Goal: Check status

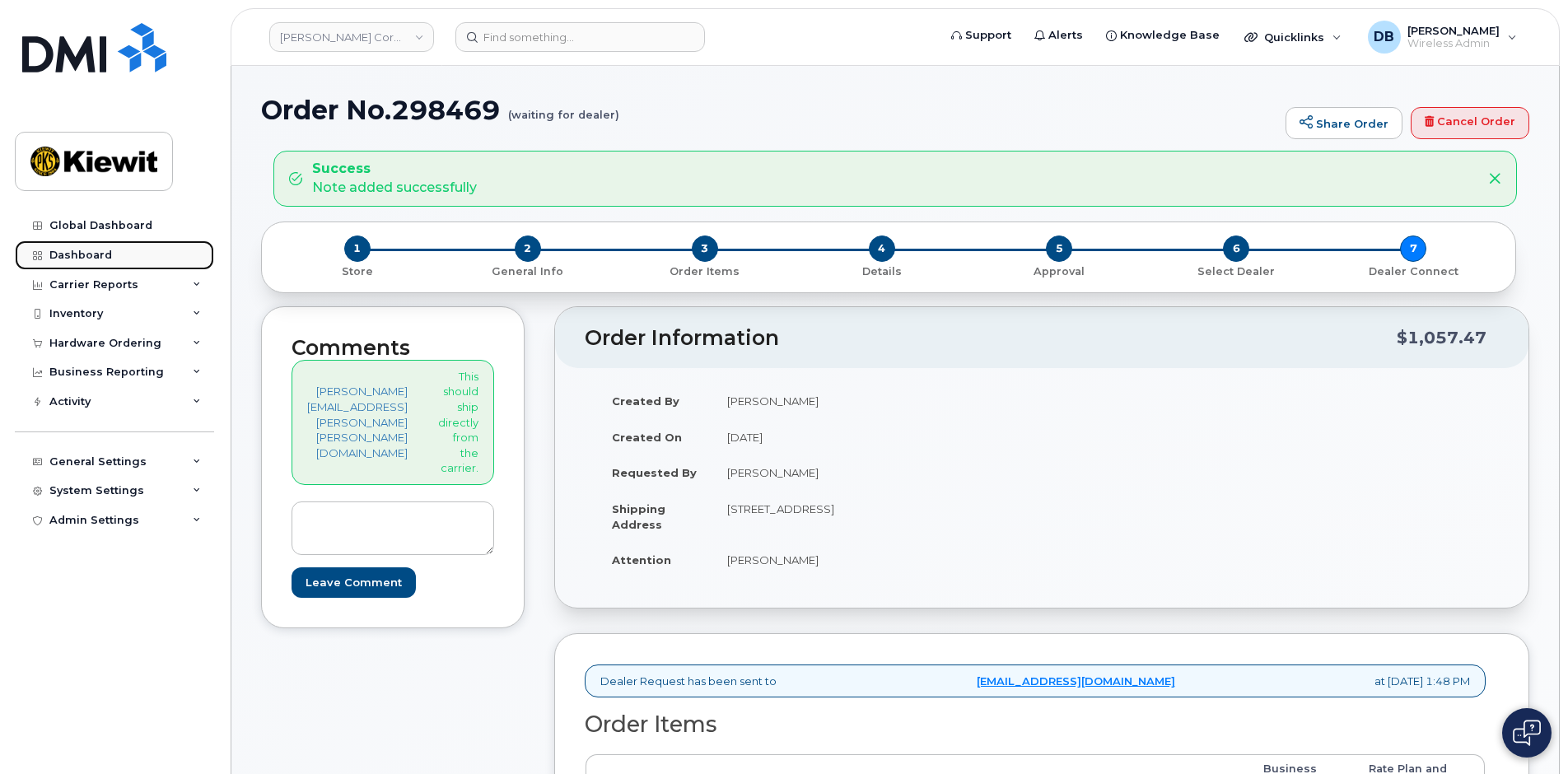
click at [99, 250] on div "Dashboard" at bounding box center [80, 255] width 62 height 13
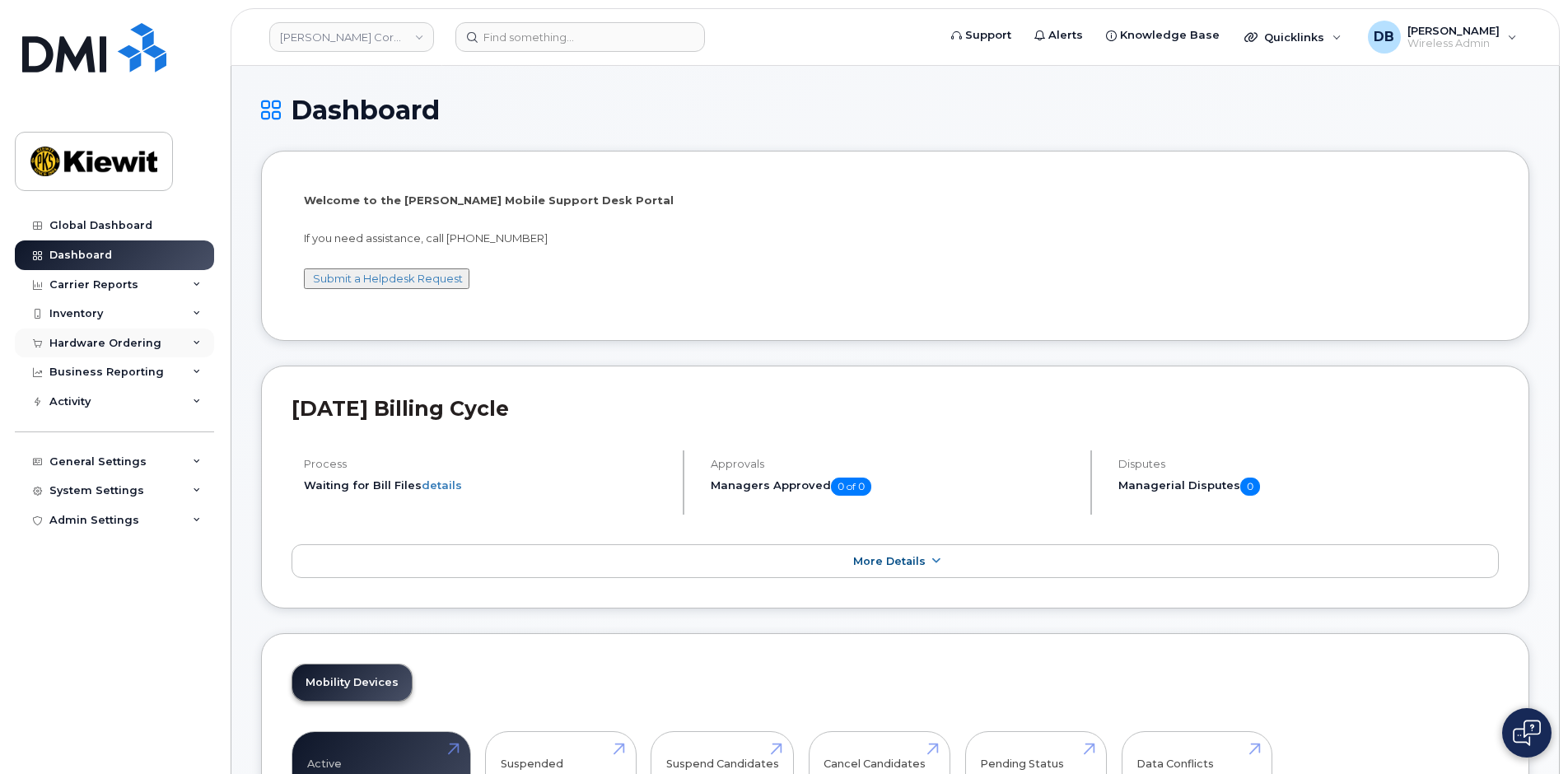
click at [128, 330] on div "Hardware Ordering" at bounding box center [114, 342] width 199 height 29
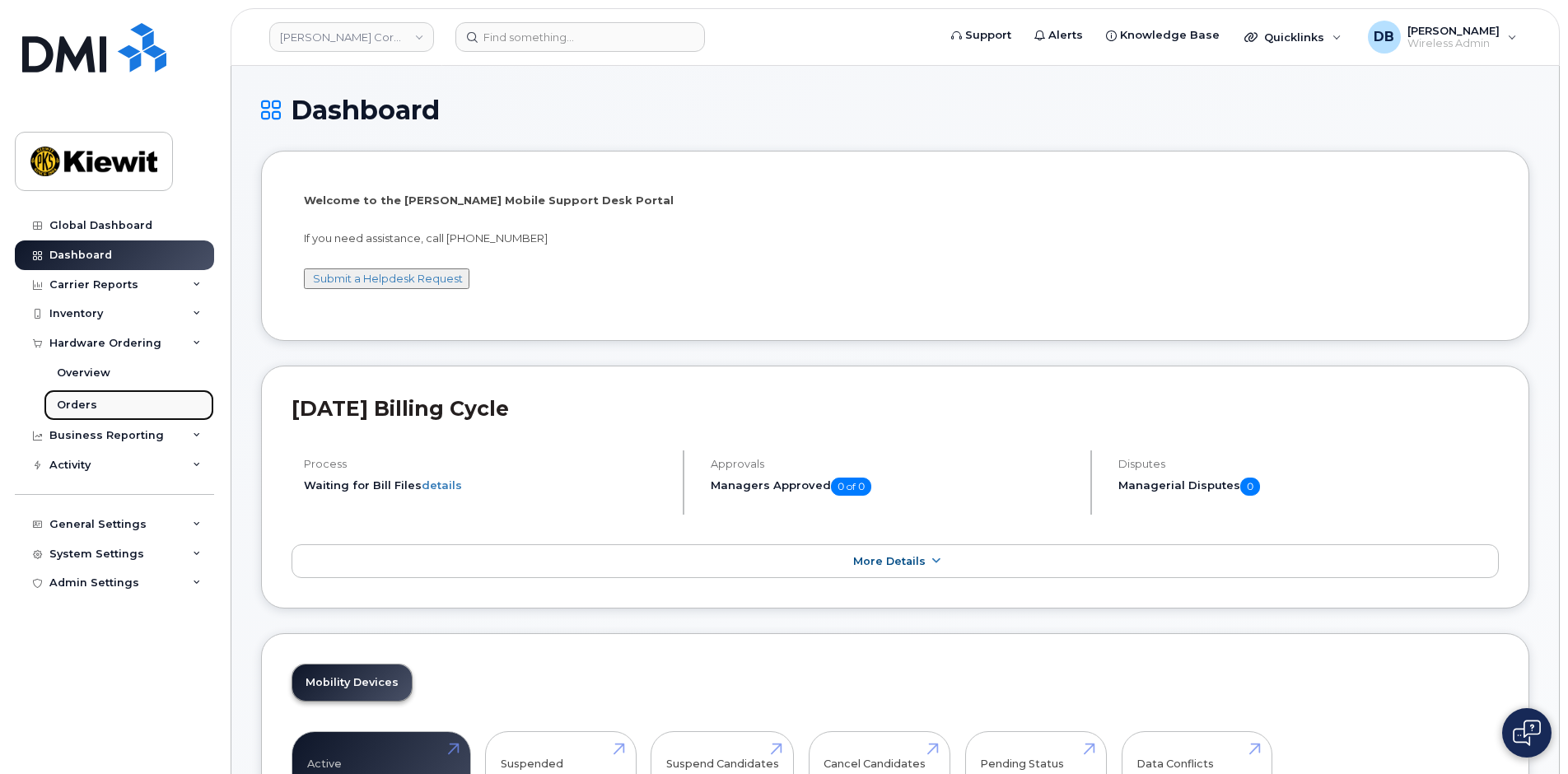
click at [91, 399] on div "Orders" at bounding box center [76, 405] width 41 height 15
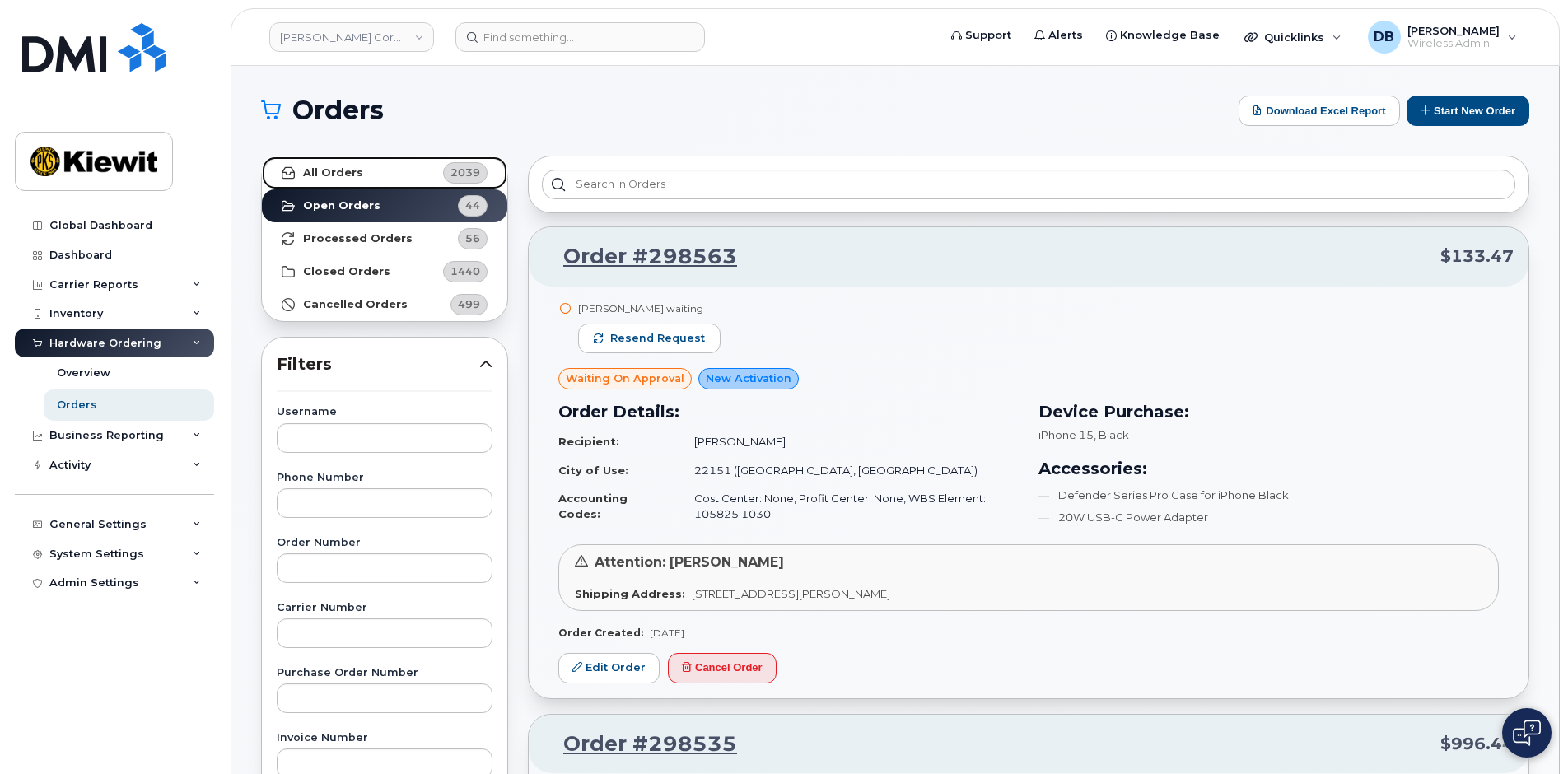
click at [343, 173] on strong "All Orders" at bounding box center [333, 173] width 60 height 13
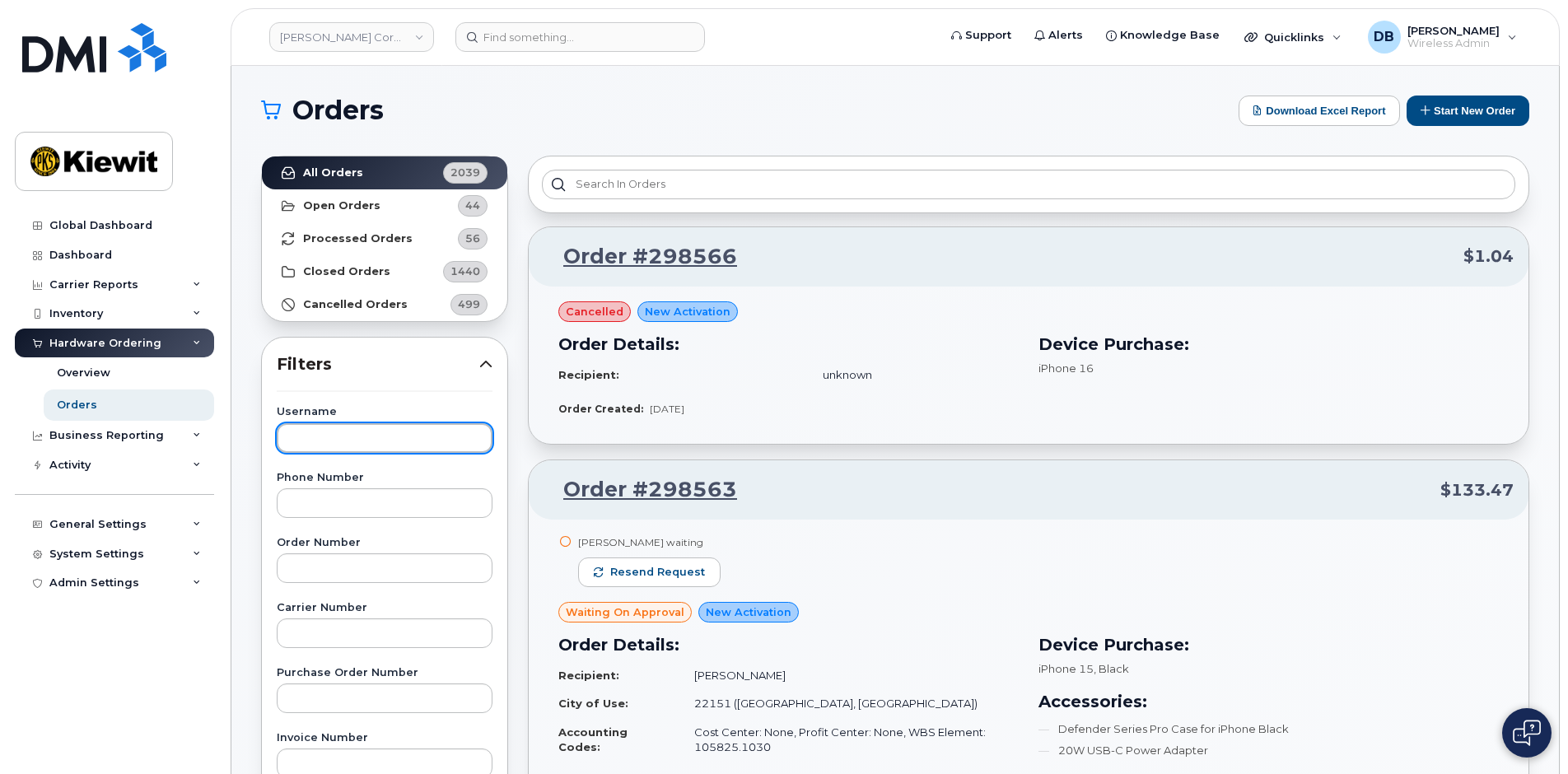
click at [325, 442] on input "text" at bounding box center [384, 437] width 216 height 29
type input "barner"
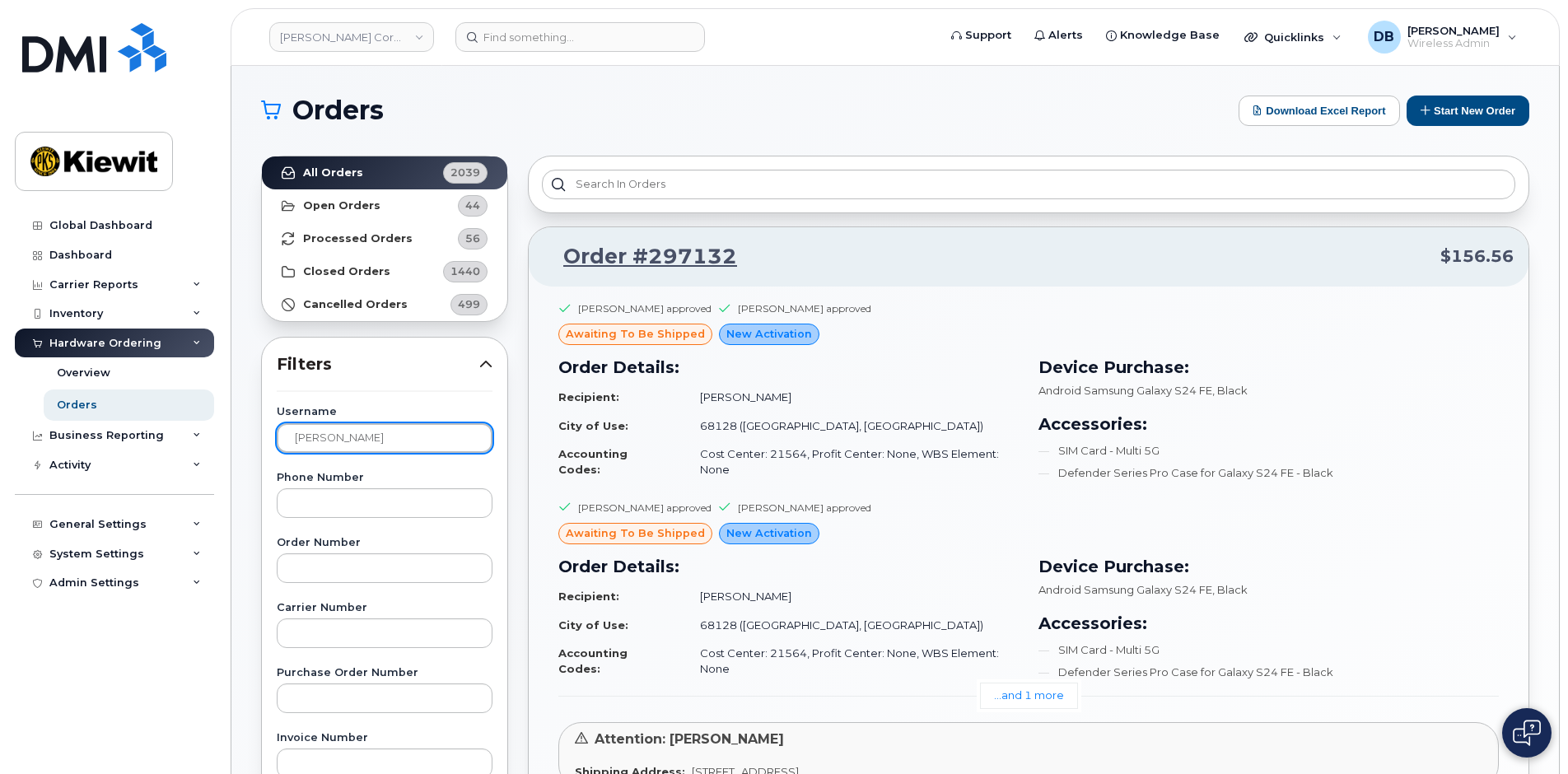
scroll to position [247, 0]
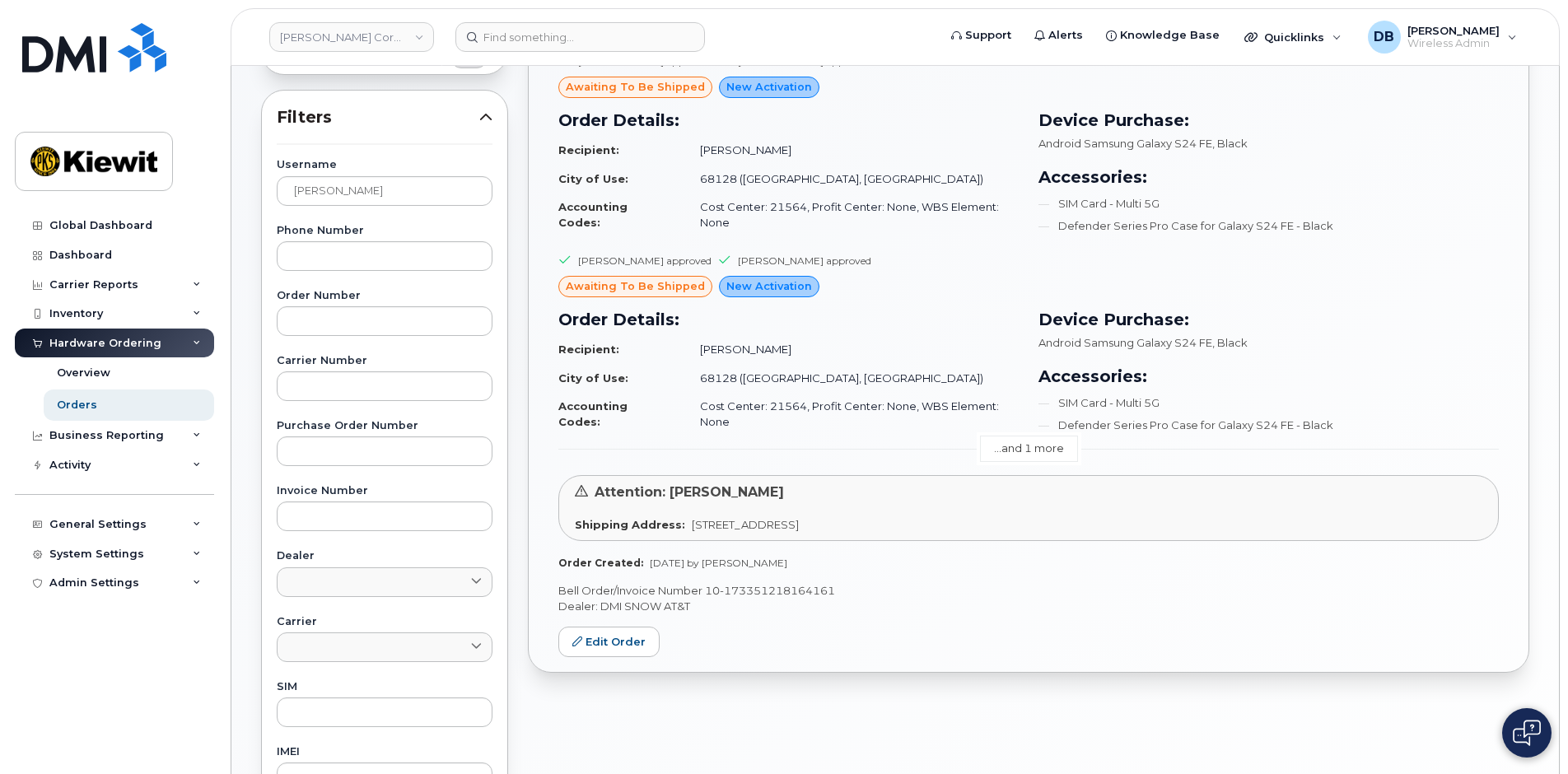
click at [1035, 440] on link "...and 1 more" at bounding box center [1029, 448] width 98 height 25
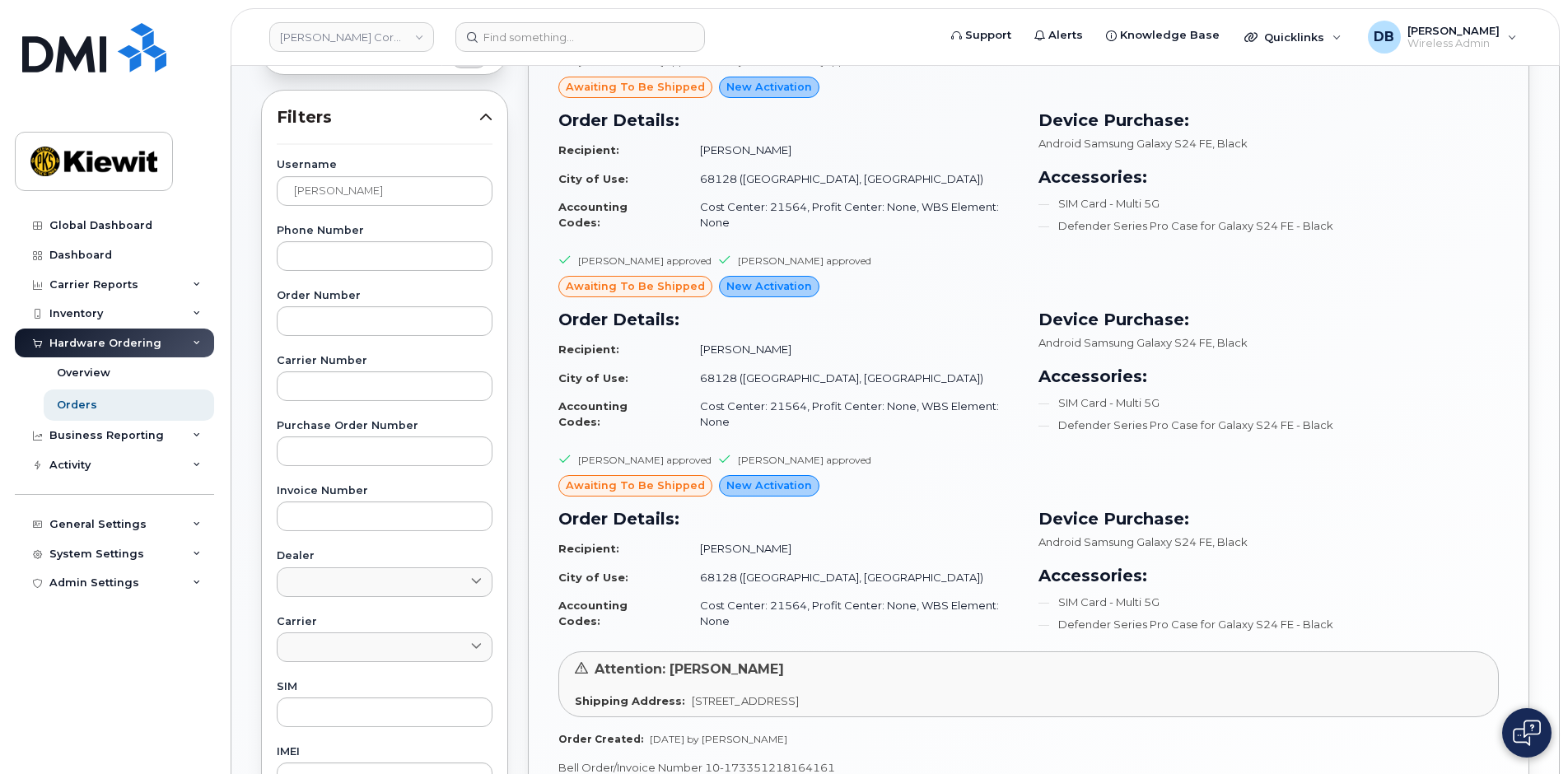
scroll to position [0, 0]
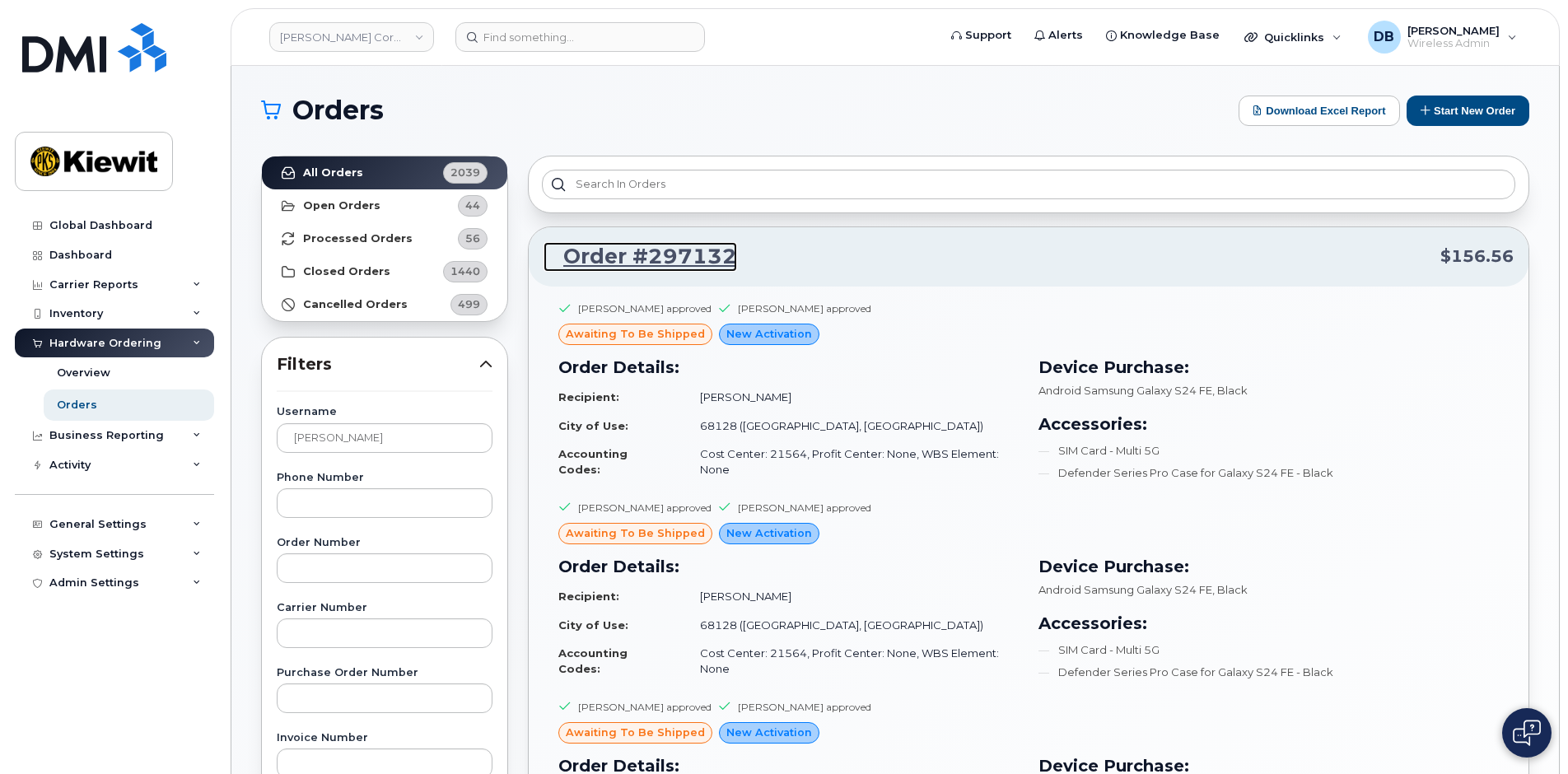
click at [683, 252] on link "Order #297132" at bounding box center [639, 256] width 193 height 29
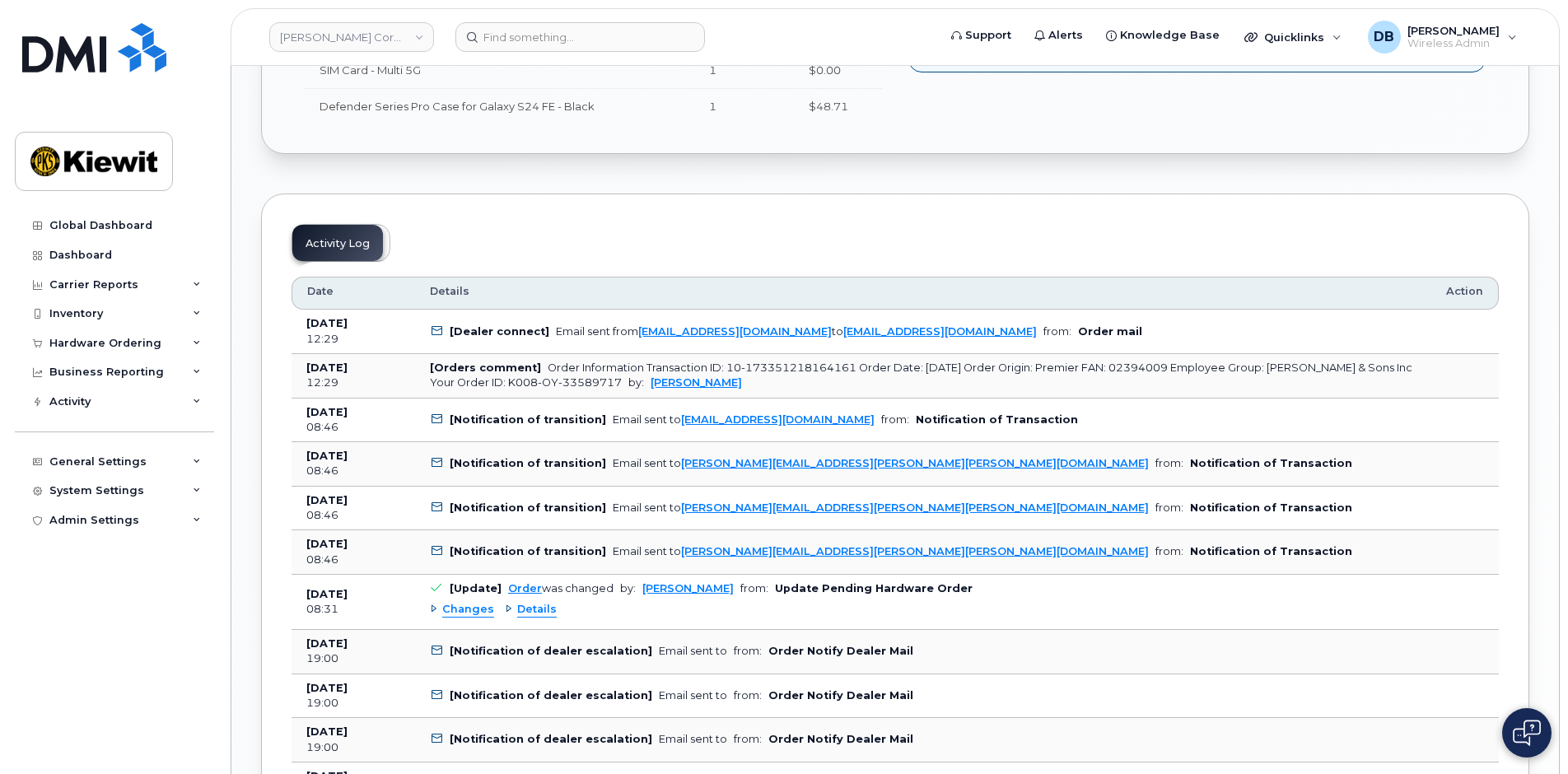
scroll to position [1482, 0]
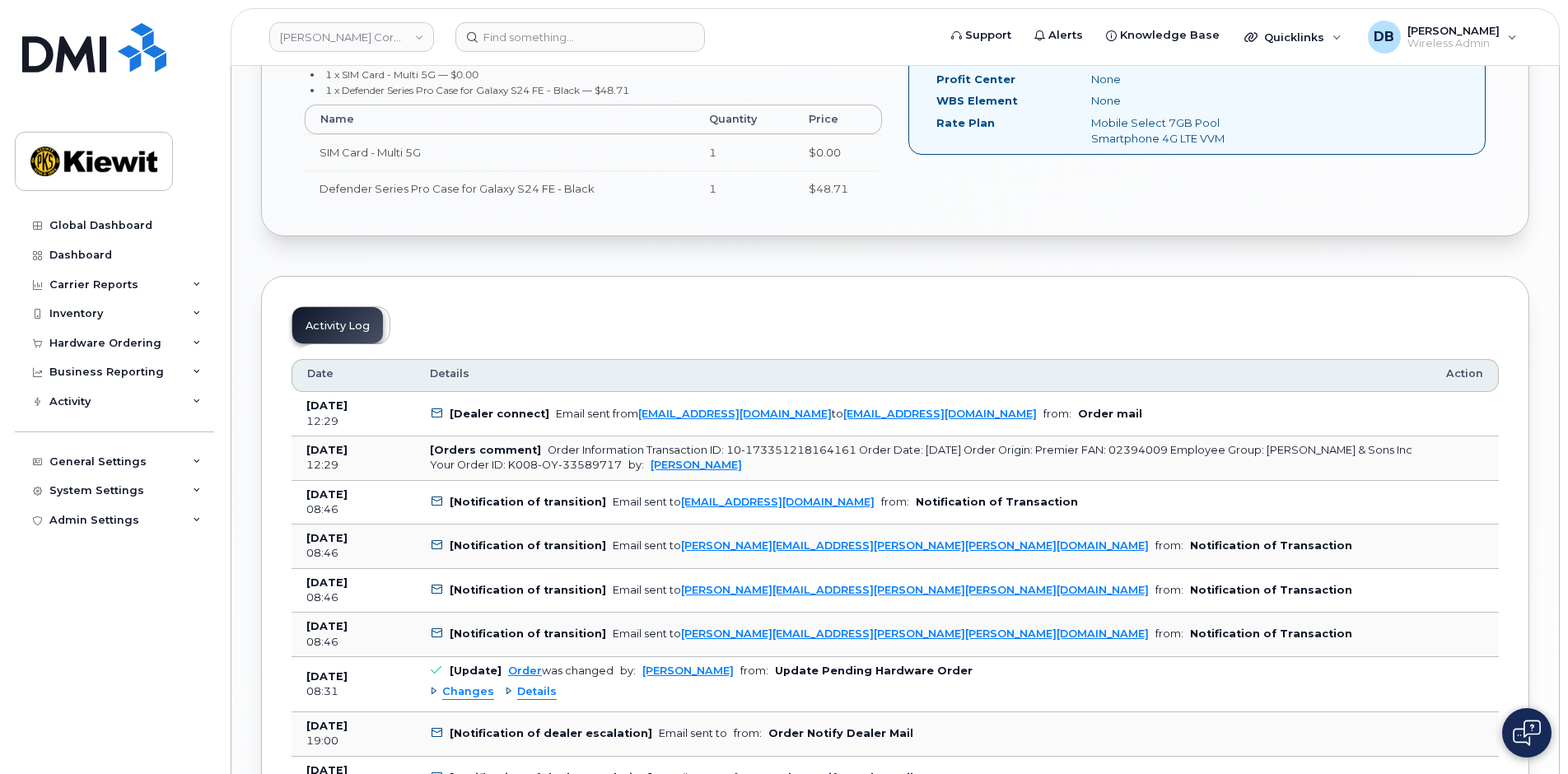
drag, startPoint x: 505, startPoint y: 464, endPoint x: 615, endPoint y: 461, distance: 110.0
click at [615, 461] on div "Order Information Transaction ID: 10-173351218164161 Order Date: [DATE] Order O…" at bounding box center [921, 457] width 982 height 27
copy div "K008-OY-33589717"
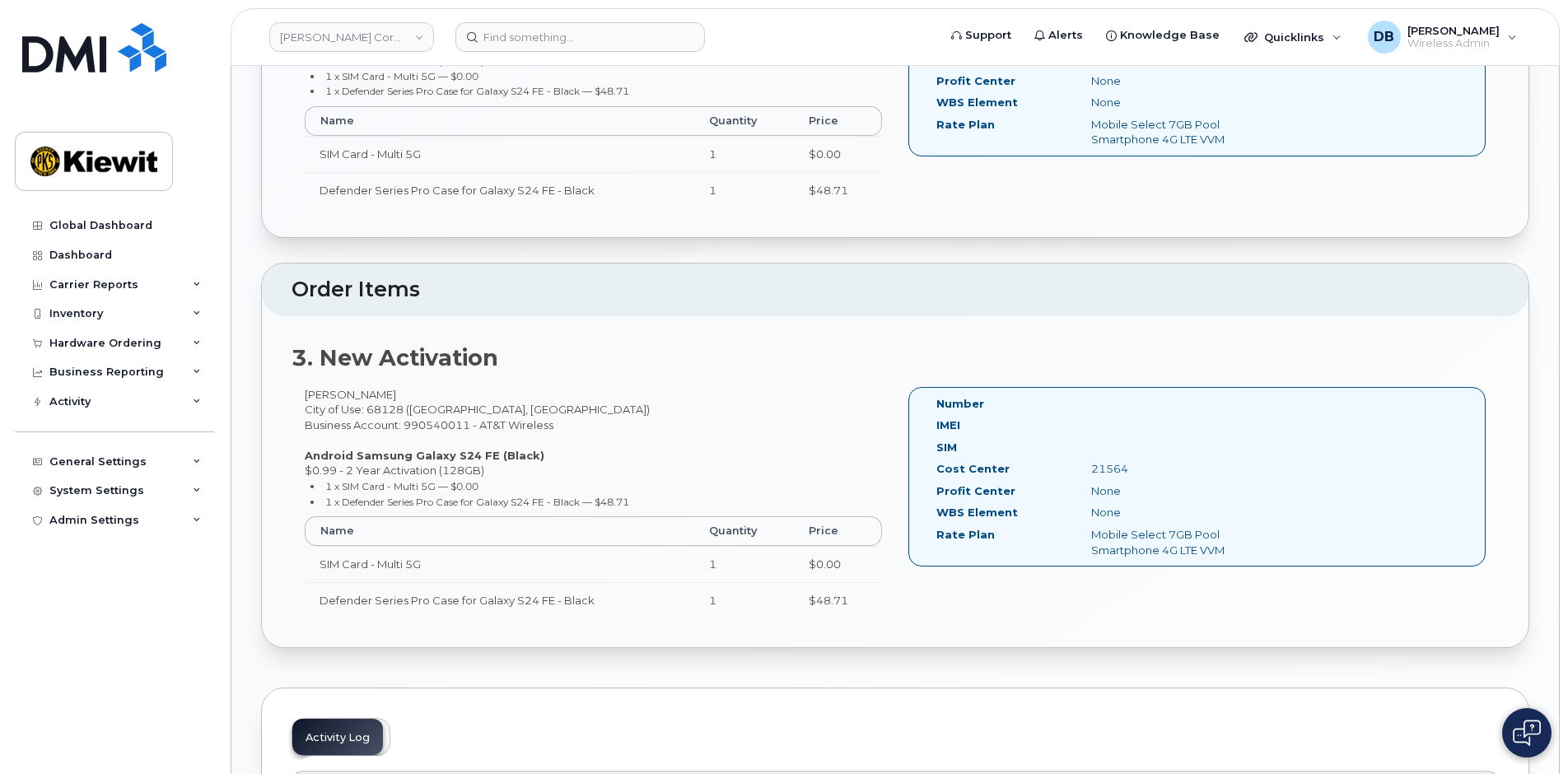
scroll to position [1399, 0]
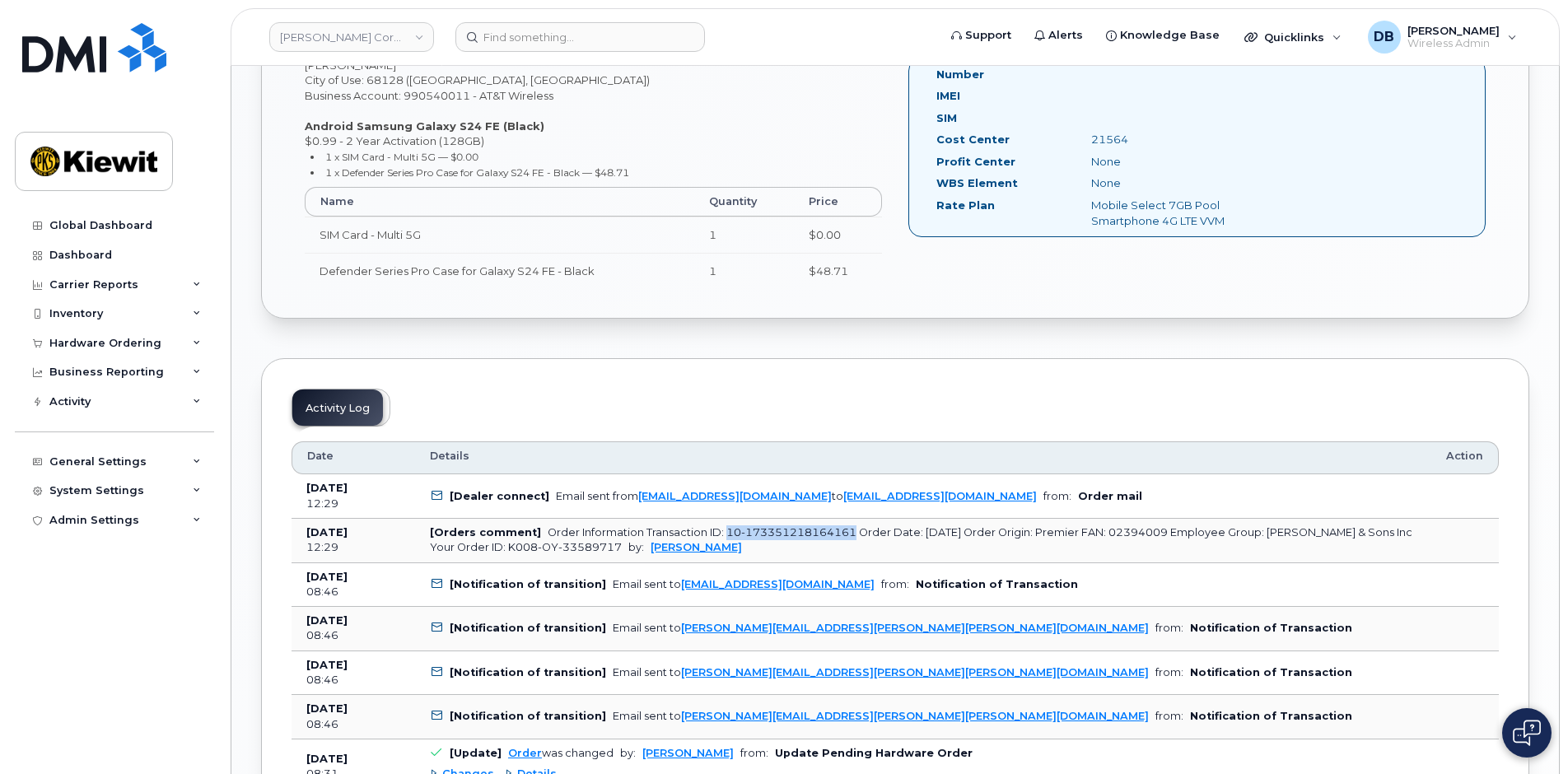
drag, startPoint x: 720, startPoint y: 532, endPoint x: 845, endPoint y: 531, distance: 125.0
click at [845, 531] on div "Order Information Transaction ID: 10-173351218164161 Order Date: [DATE] Order O…" at bounding box center [921, 539] width 982 height 27
copy div "10-173351218164161"
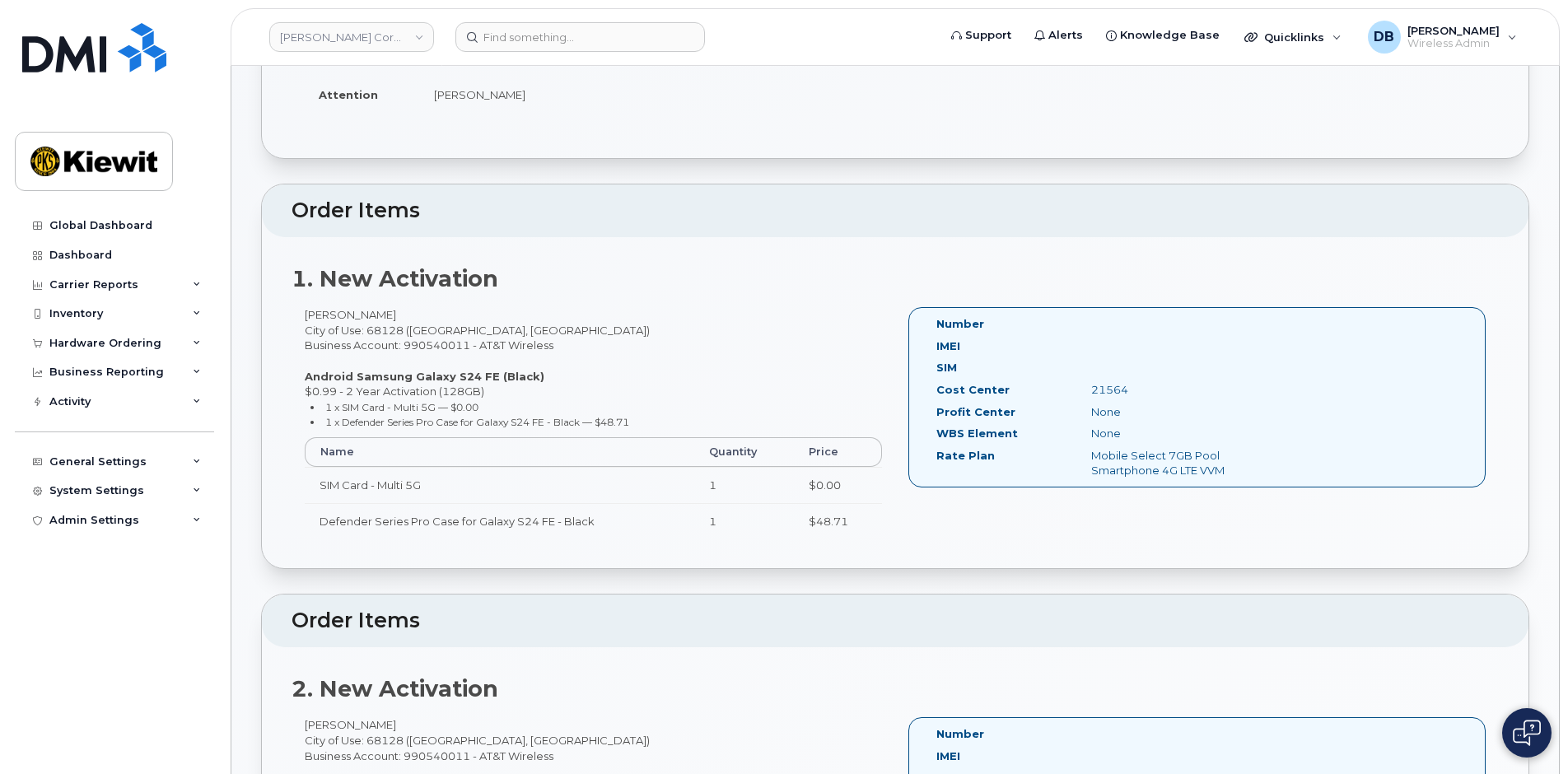
scroll to position [0, 0]
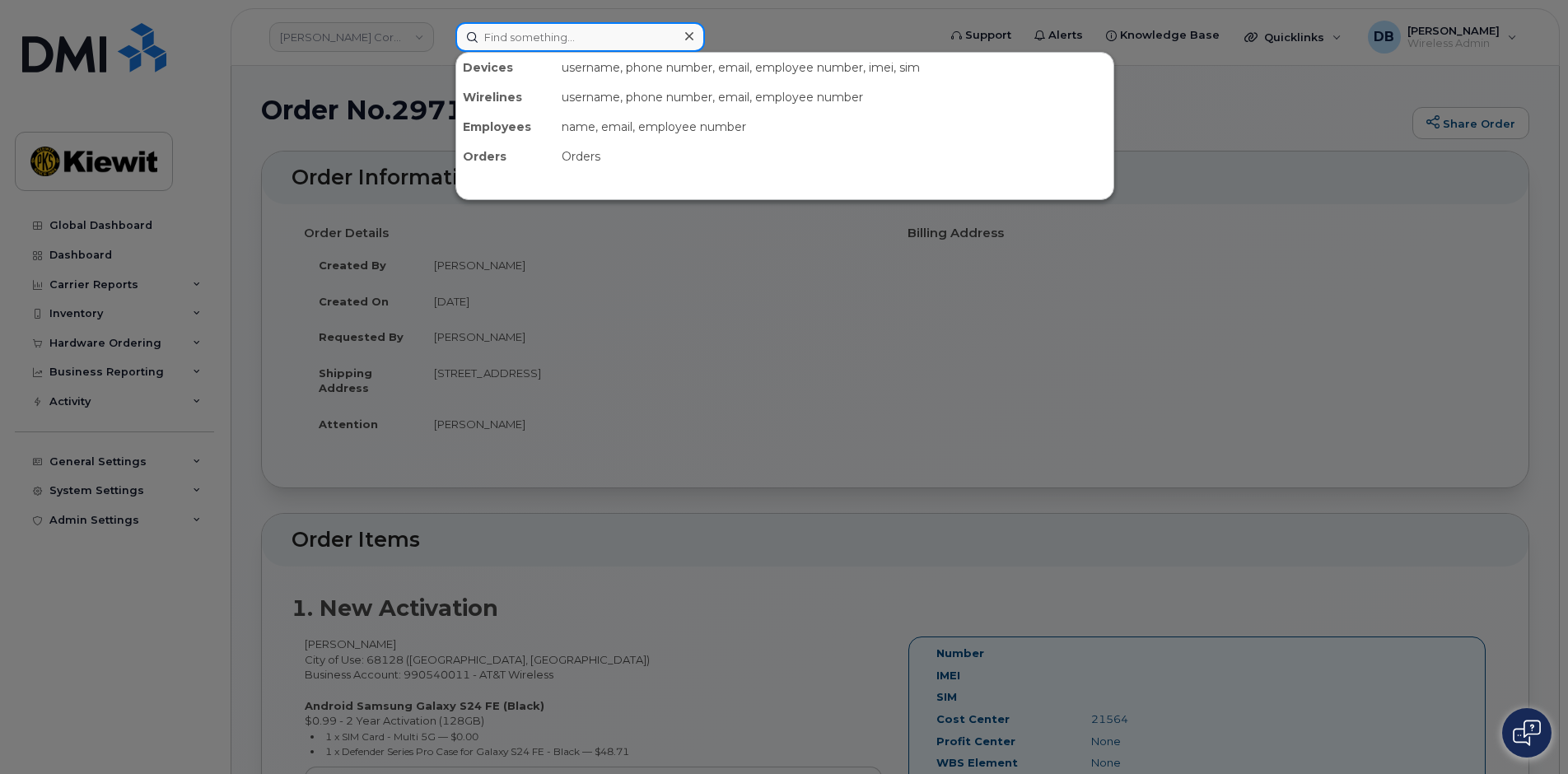
click at [500, 34] on input at bounding box center [580, 37] width 250 height 29
type input "E"
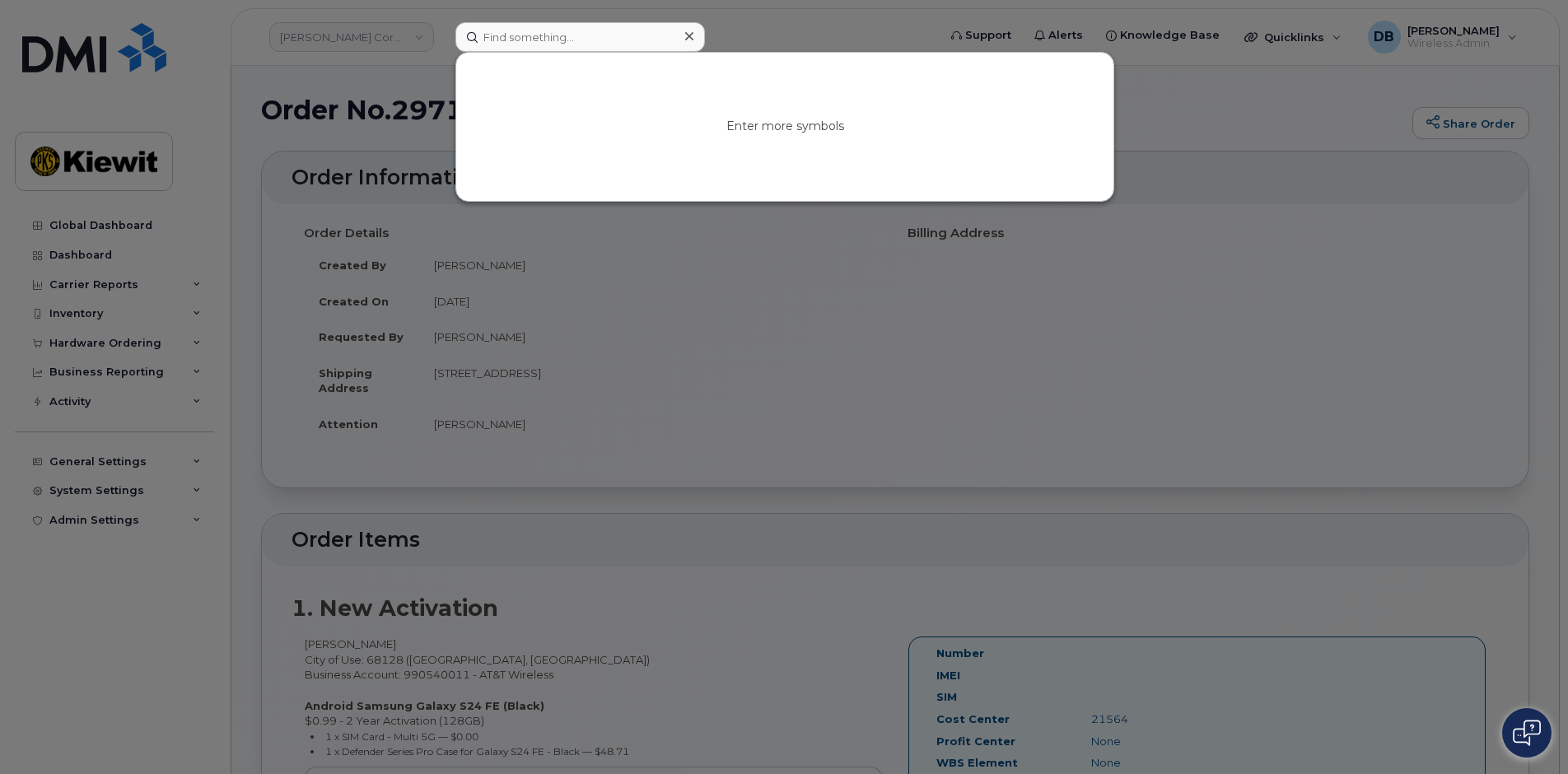
click at [259, 86] on div at bounding box center [784, 387] width 1568 height 774
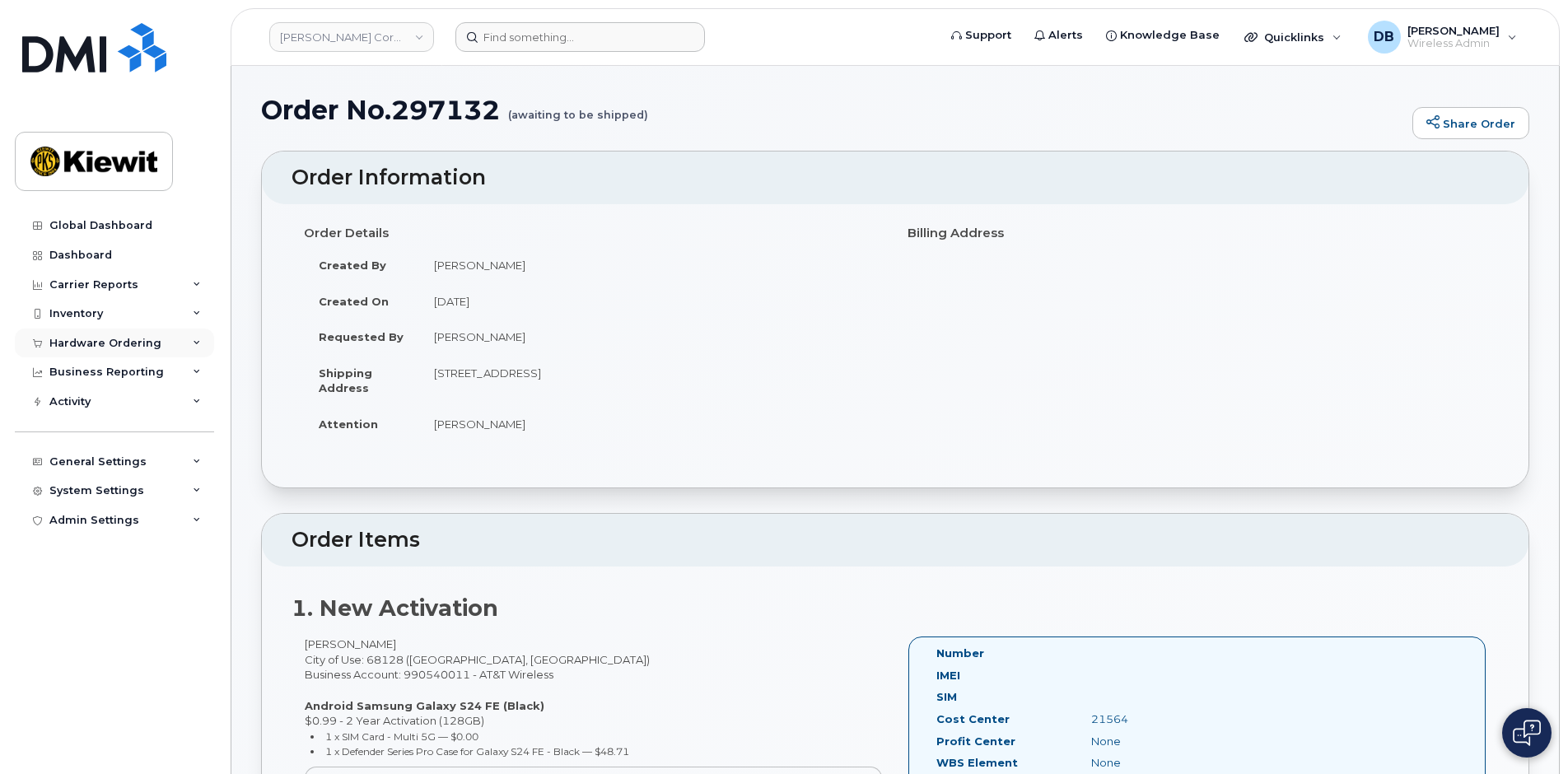
click at [182, 343] on div "Hardware Ordering" at bounding box center [114, 342] width 199 height 29
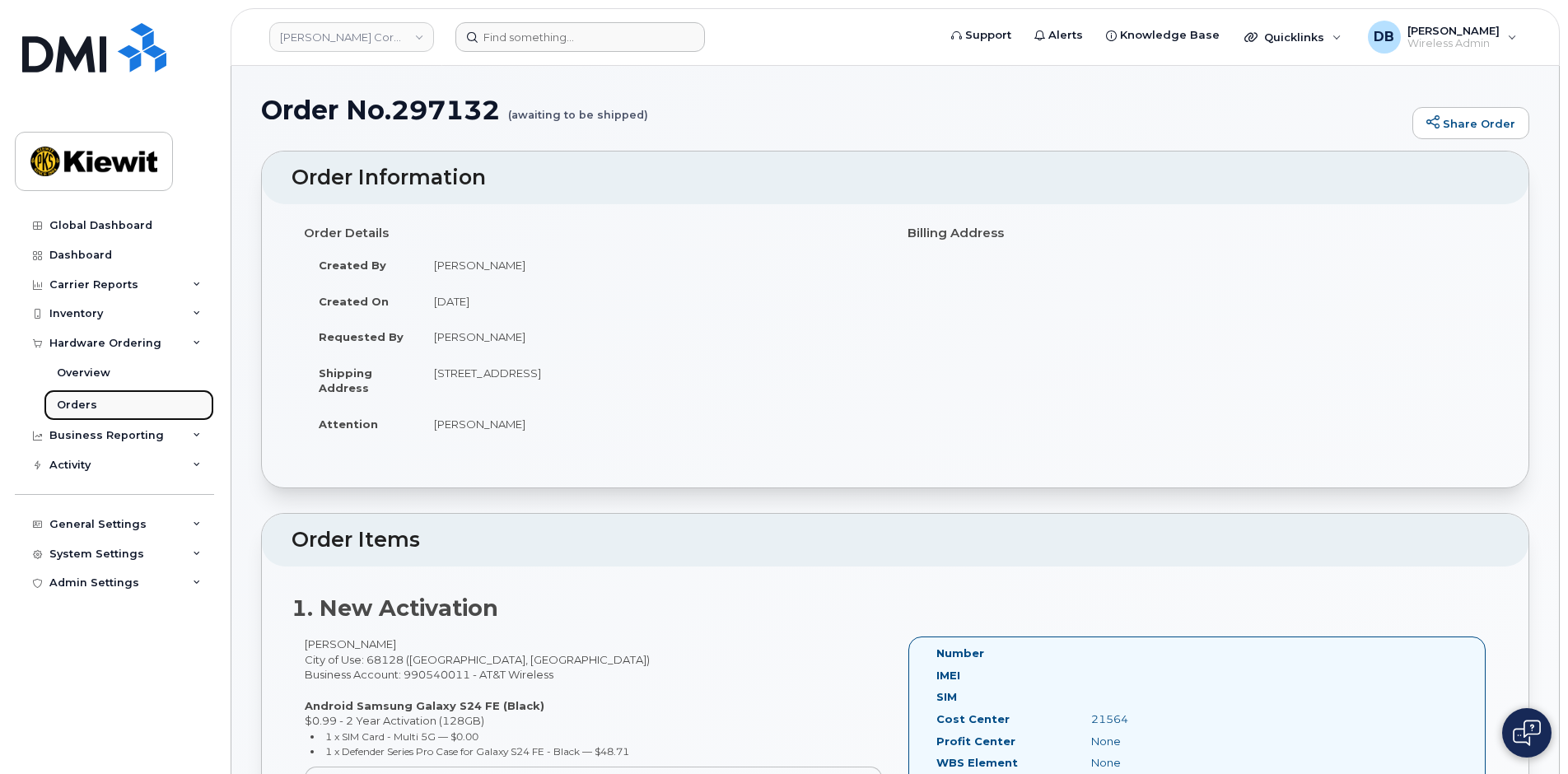
click at [97, 411] on link "Orders" at bounding box center [128, 404] width 171 height 31
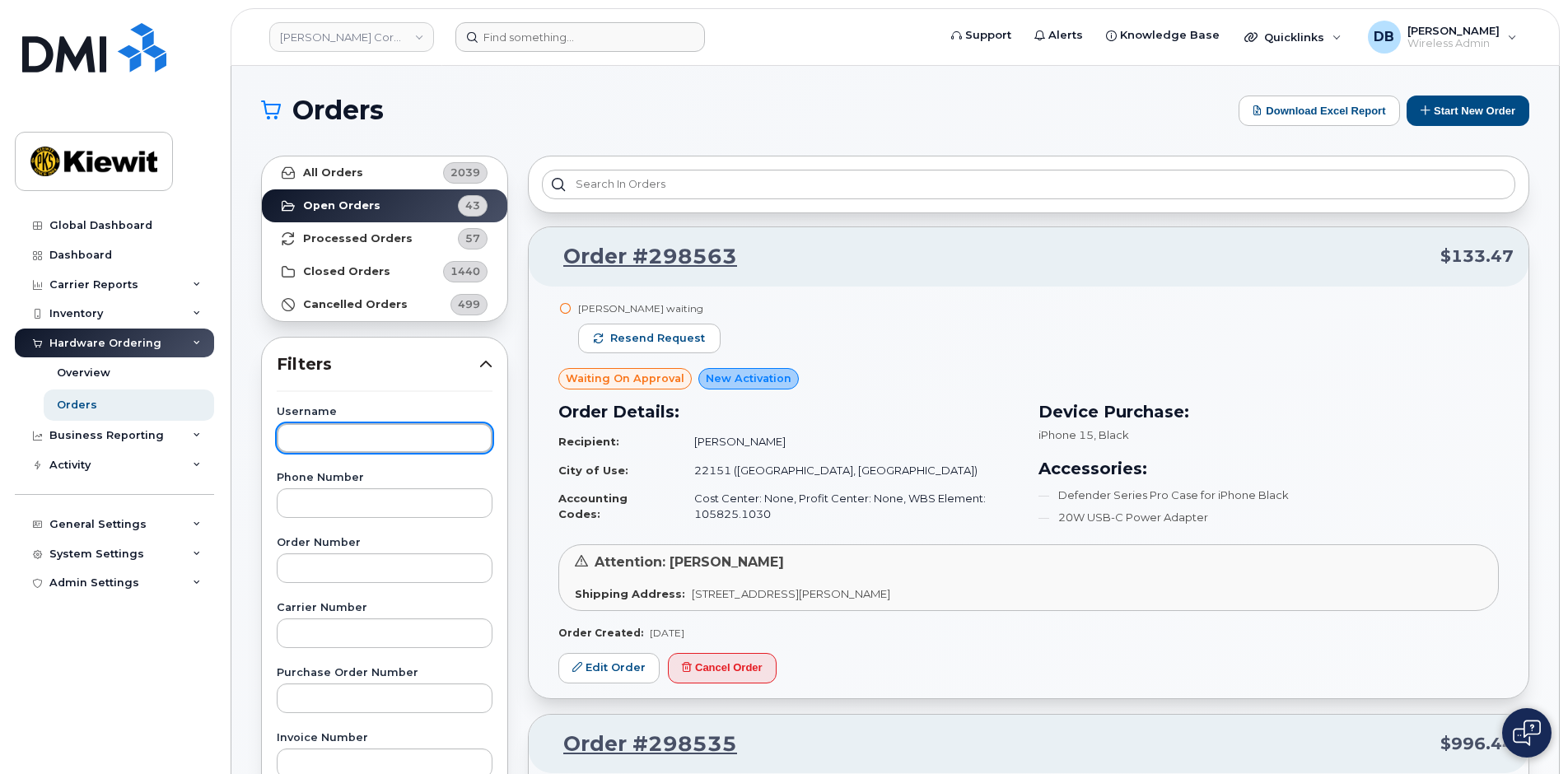
click at [306, 426] on input "text" at bounding box center [384, 437] width 216 height 29
type input "[PERSON_NAME]"
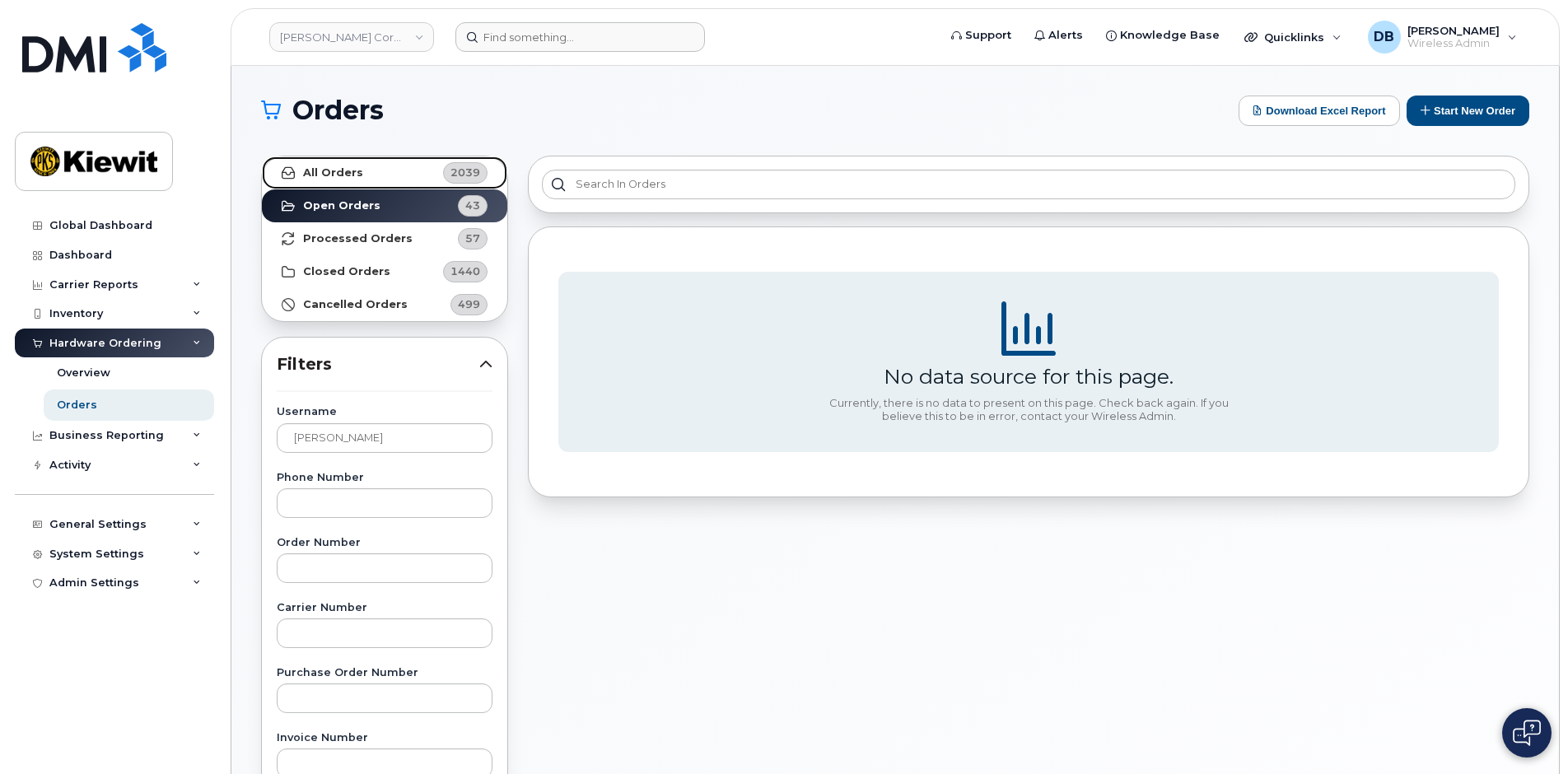
click at [314, 176] on strong "All Orders" at bounding box center [333, 173] width 60 height 13
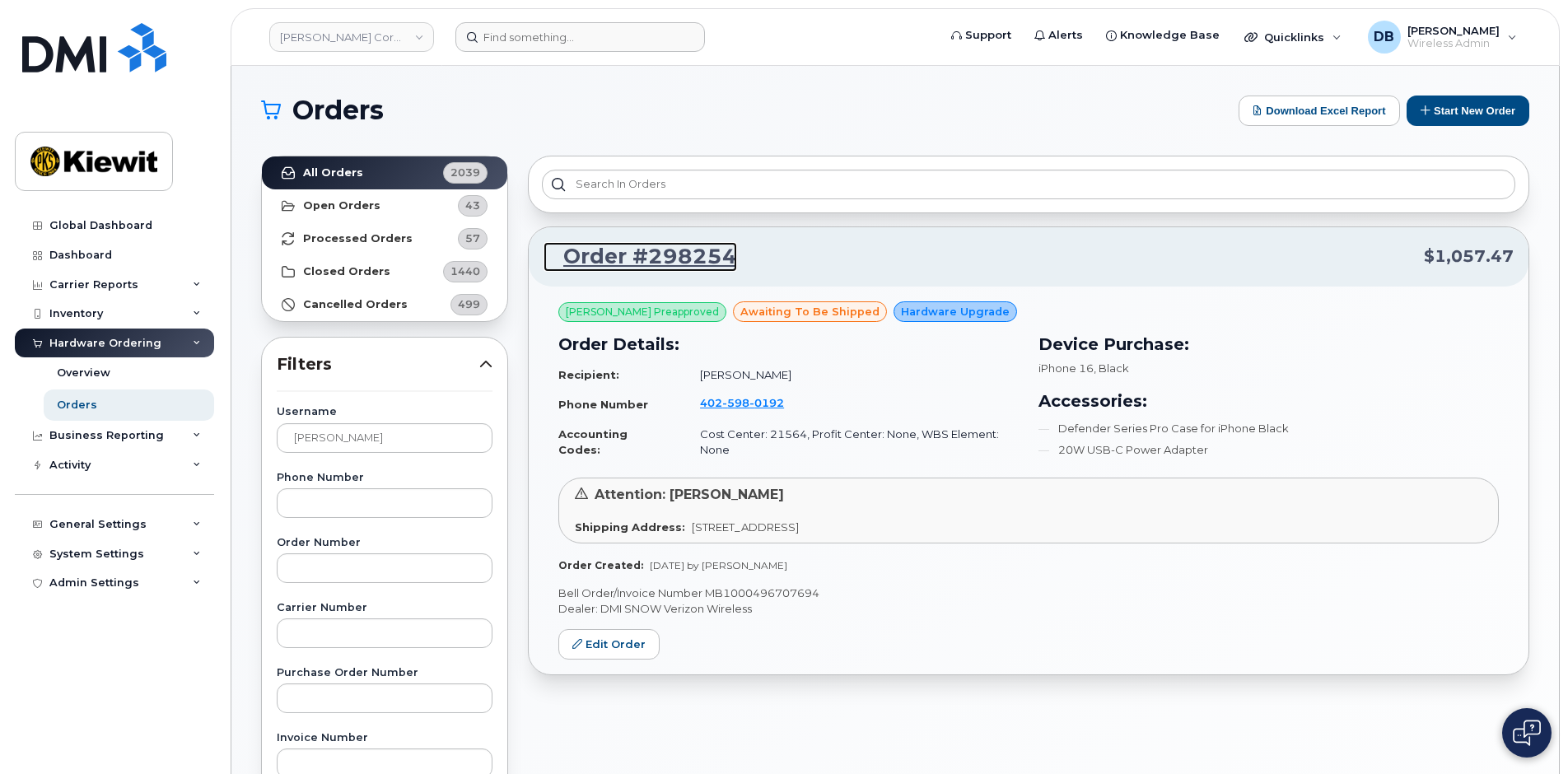
click at [642, 255] on link "Order #298254" at bounding box center [639, 256] width 193 height 29
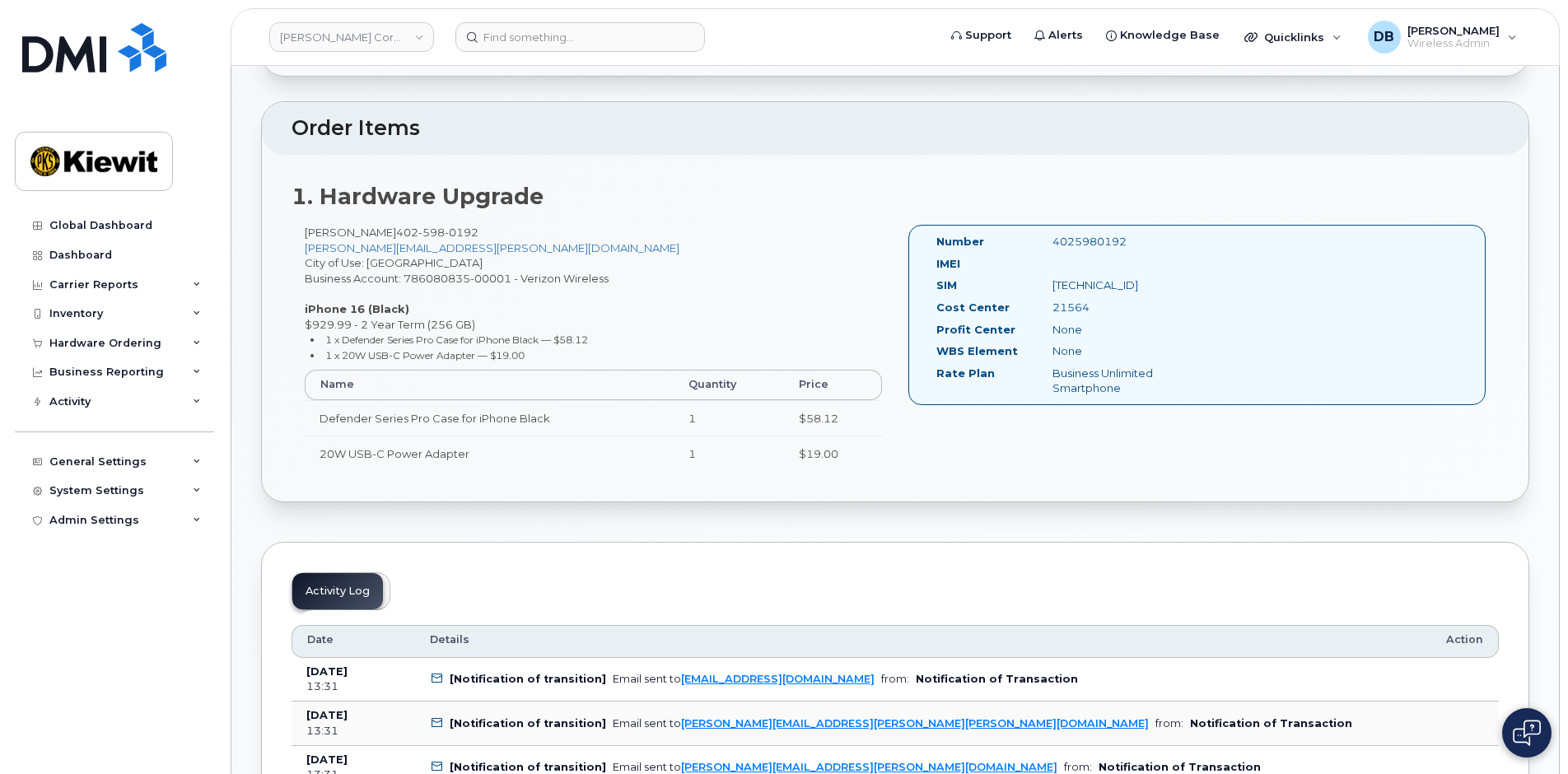
scroll to position [659, 0]
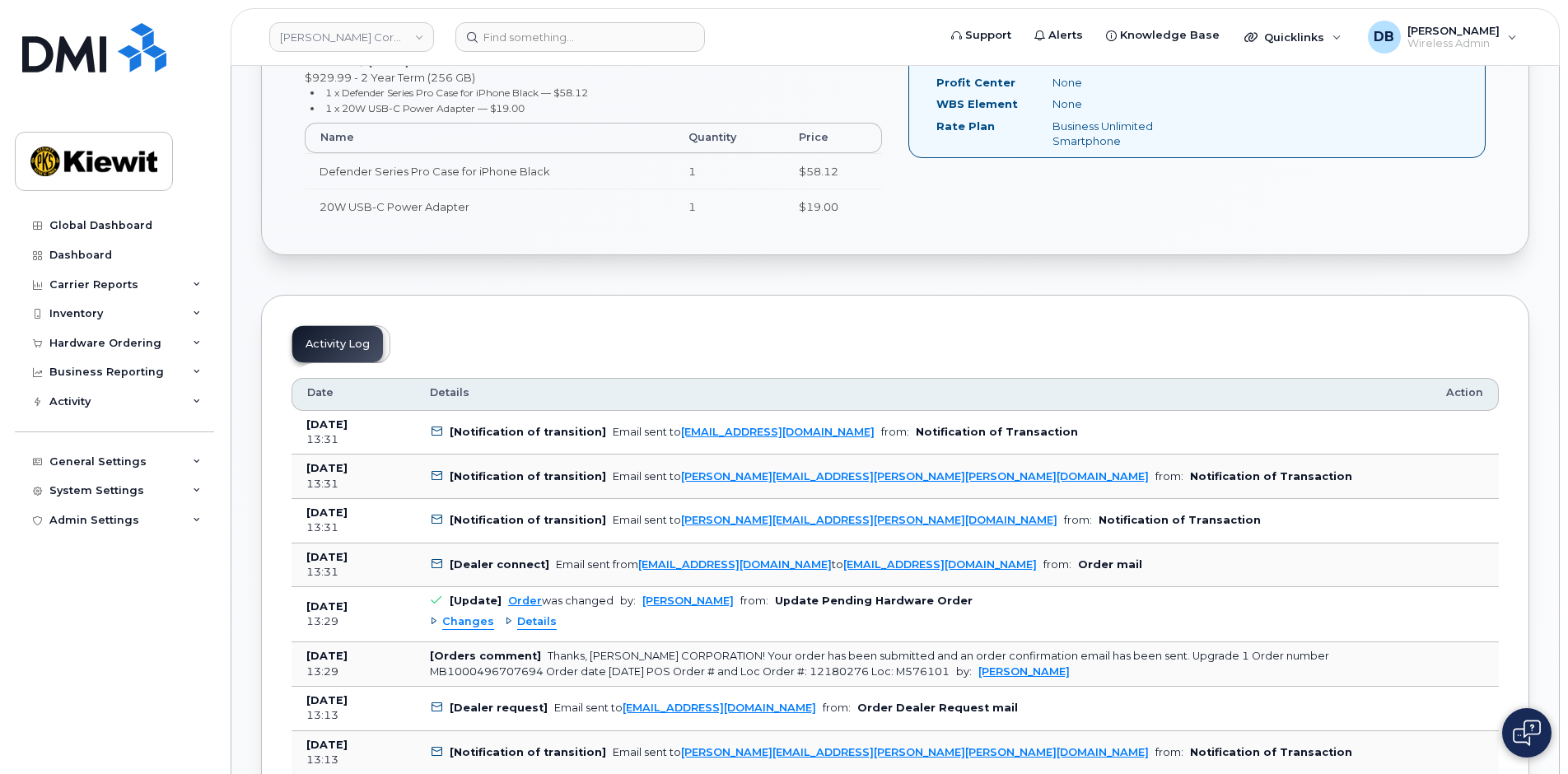
click at [1314, 655] on div "Thanks, KIEWIT CORPORATION! Your order has been submitted and an order confirma…" at bounding box center [880, 663] width 900 height 27
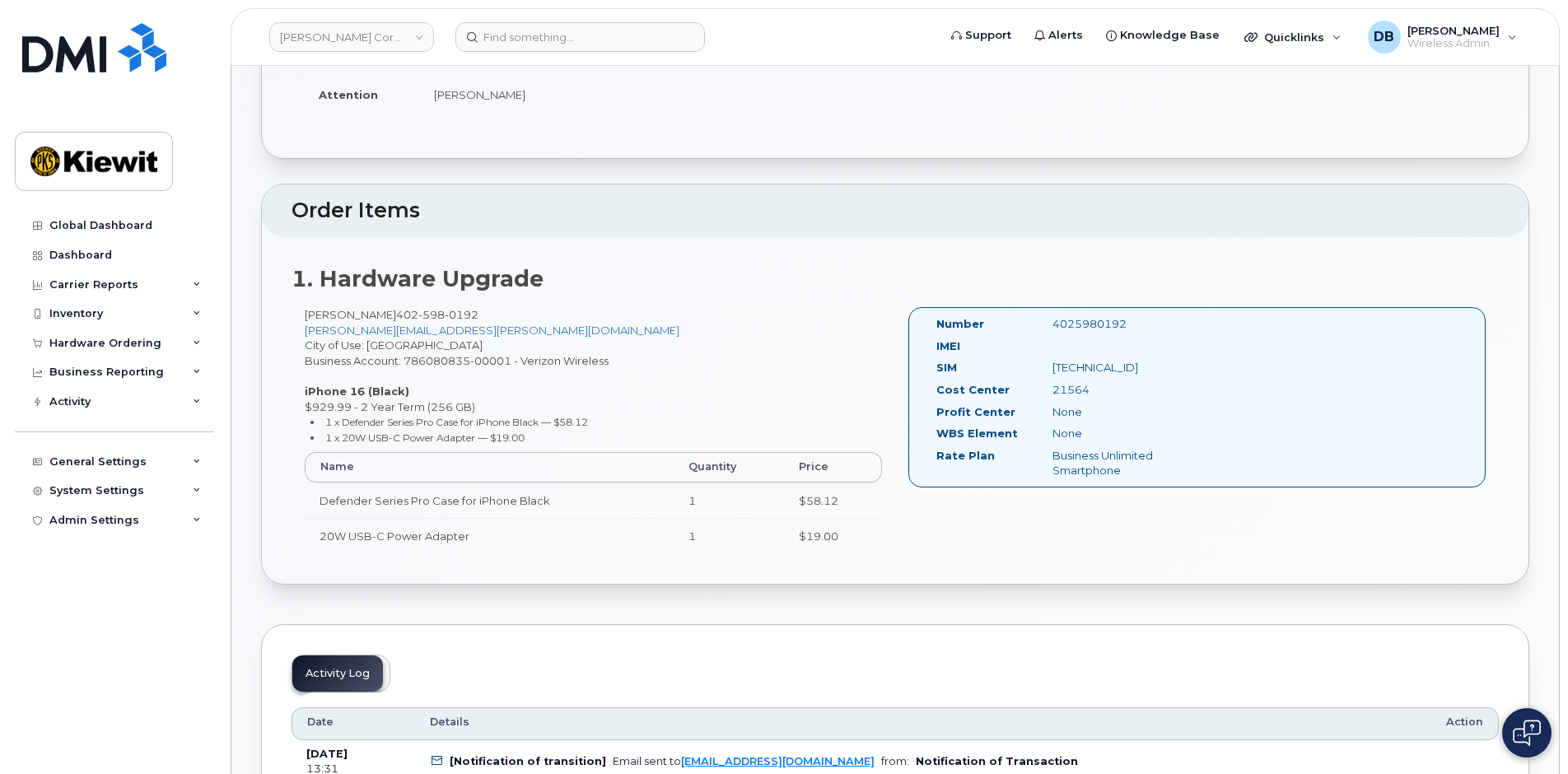
copy div "MB1000496707694"
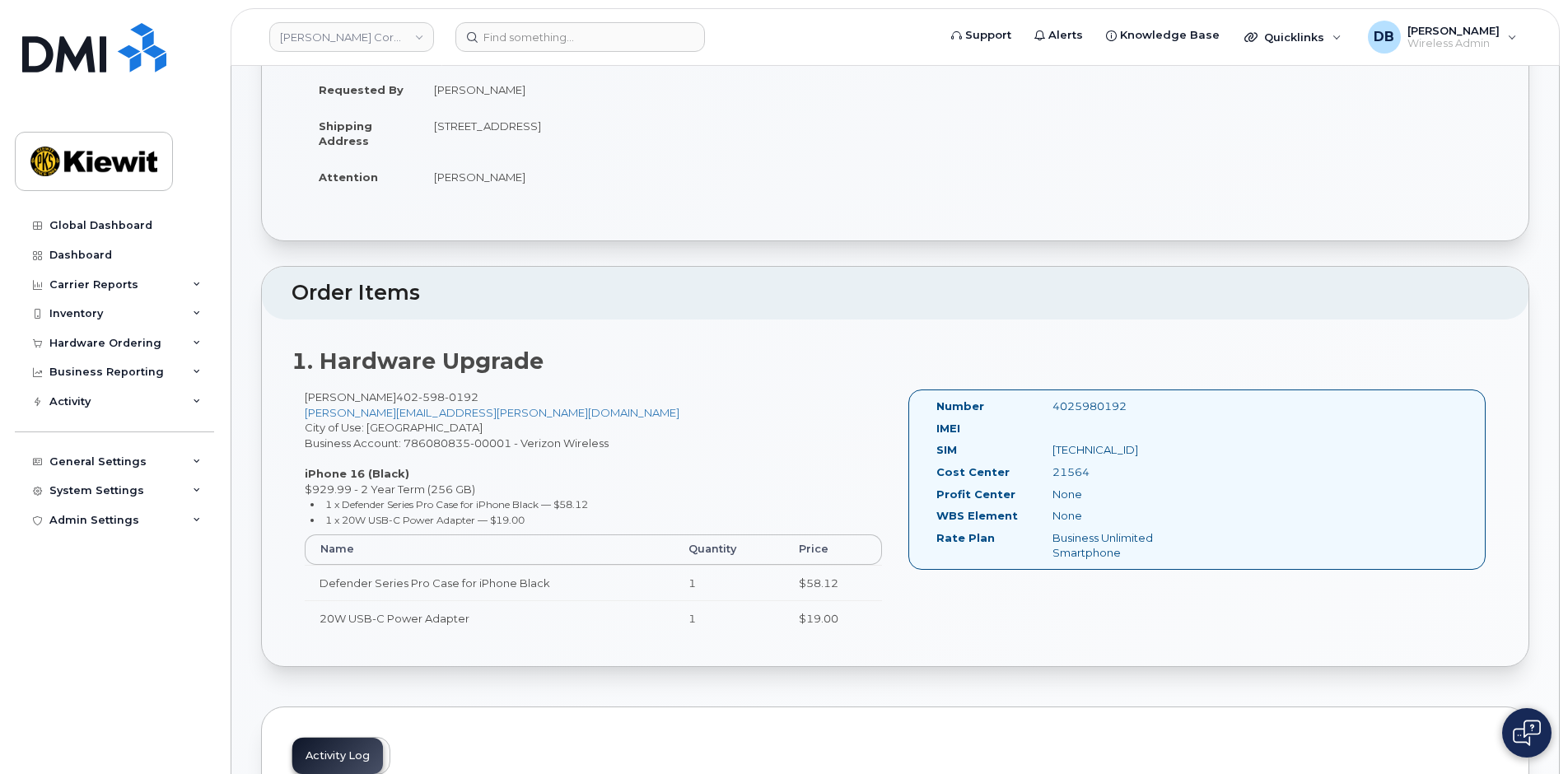
scroll to position [0, 0]
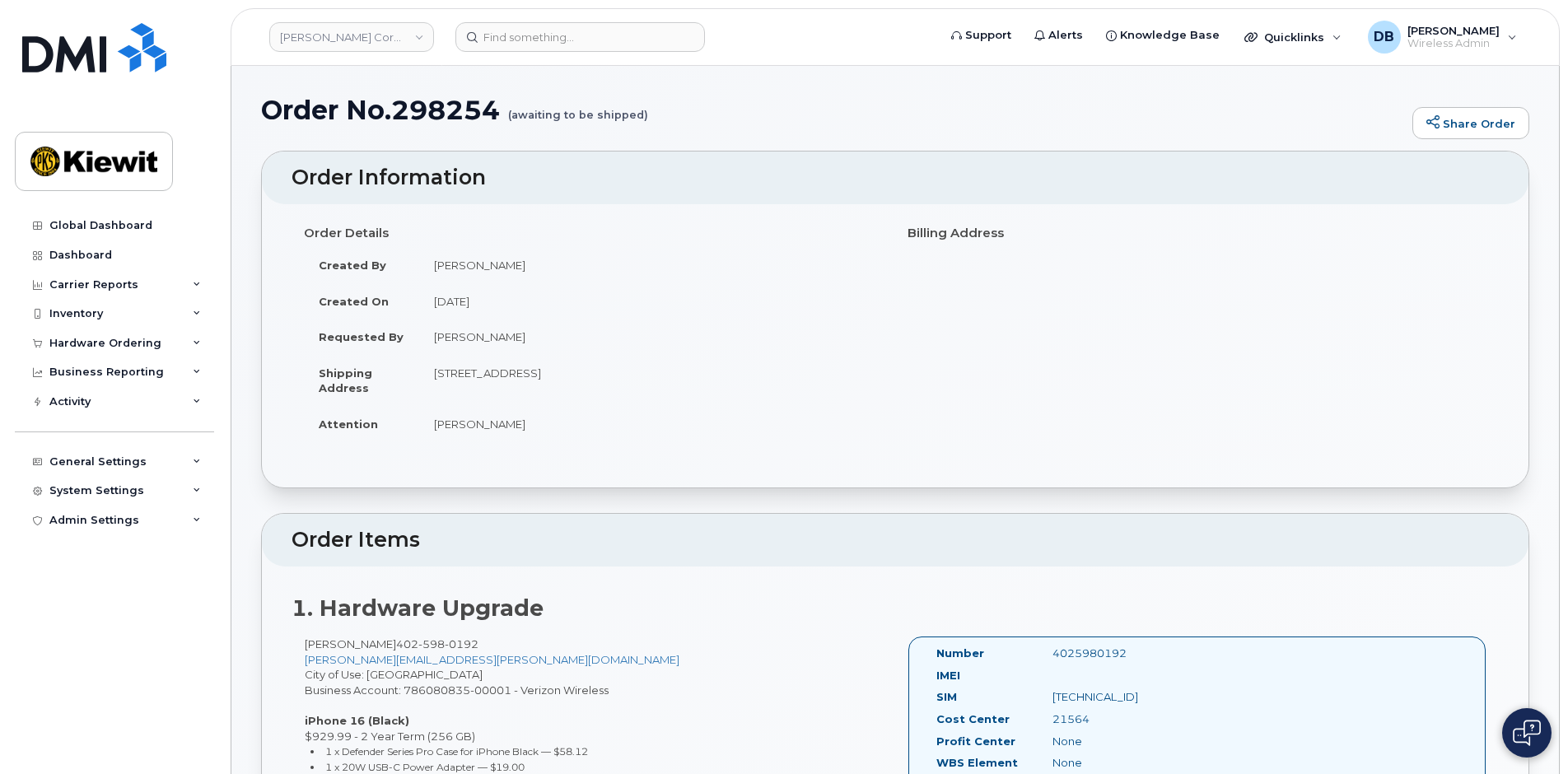
click at [438, 114] on h1 "Order No.298254 (awaiting to be shipped)" at bounding box center [833, 109] width 1143 height 29
copy h1 "298254"
